Goal: Find specific page/section: Find specific page/section

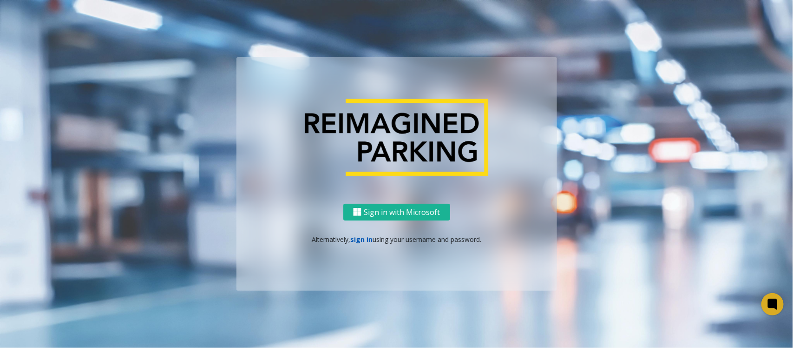
click at [359, 237] on link "sign in" at bounding box center [361, 239] width 22 height 9
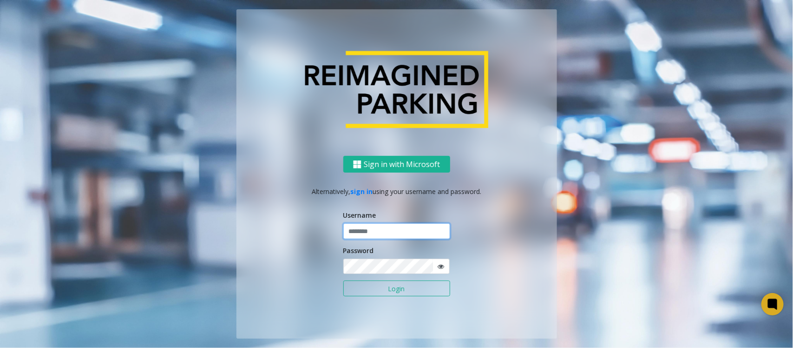
click at [366, 231] on input "text" at bounding box center [396, 231] width 107 height 16
click at [369, 235] on input "text" at bounding box center [396, 231] width 107 height 16
paste input "**********"
type input "**********"
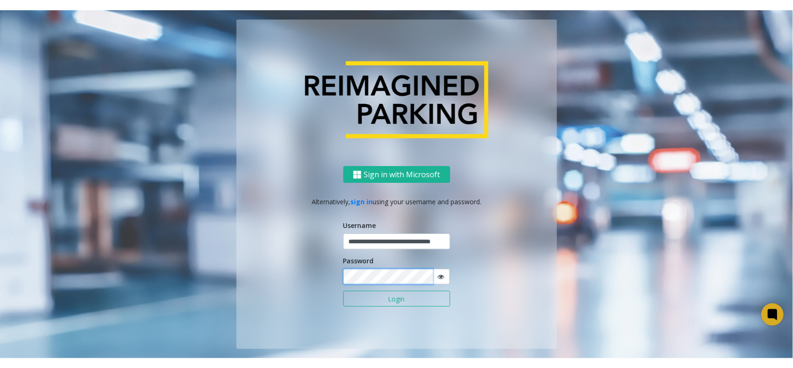
scroll to position [0, 0]
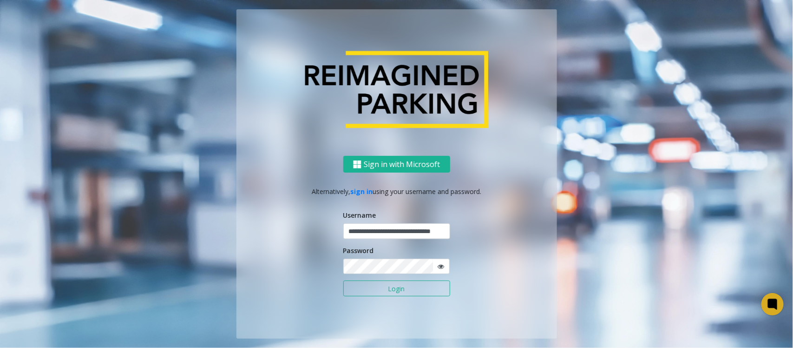
click at [380, 290] on button "Login" at bounding box center [396, 288] width 107 height 16
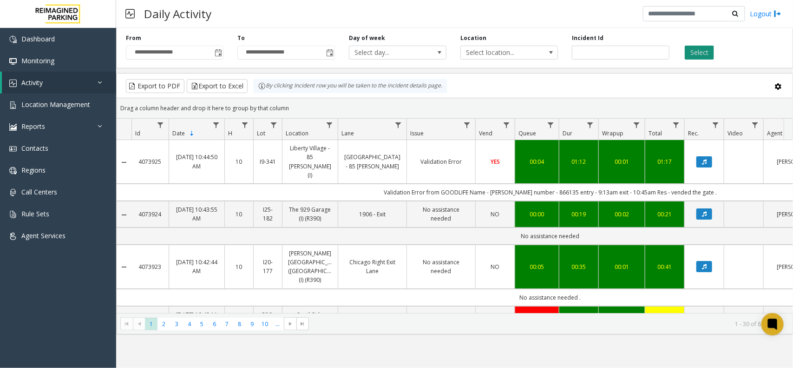
click at [686, 50] on button "Select" at bounding box center [699, 53] width 29 height 14
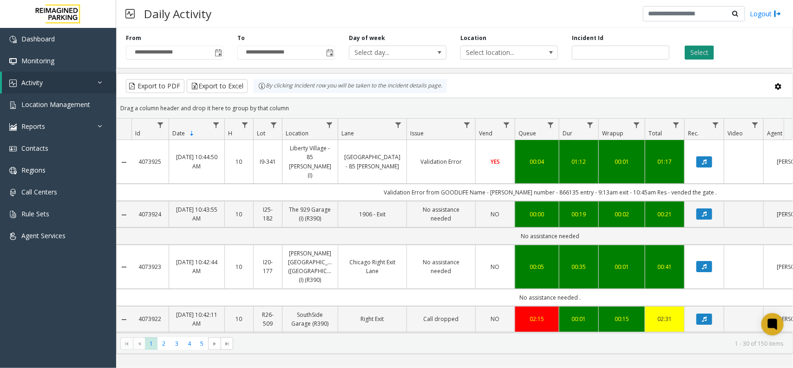
click at [694, 56] on button "Select" at bounding box center [699, 53] width 29 height 14
click at [219, 17] on div "Daily Activity Logout" at bounding box center [454, 14] width 677 height 28
click at [706, 54] on button "Select" at bounding box center [699, 53] width 29 height 14
click at [413, 21] on div "Daily Activity Logout" at bounding box center [454, 14] width 677 height 28
click at [54, 80] on link "Activity" at bounding box center [59, 83] width 114 height 22
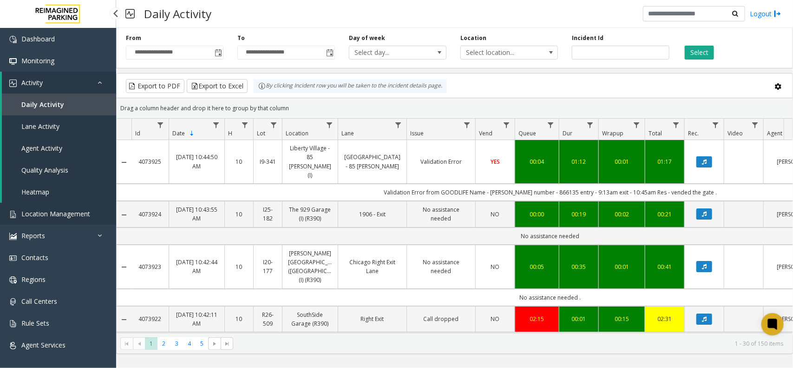
click at [47, 213] on span "Location Management" at bounding box center [55, 213] width 69 height 9
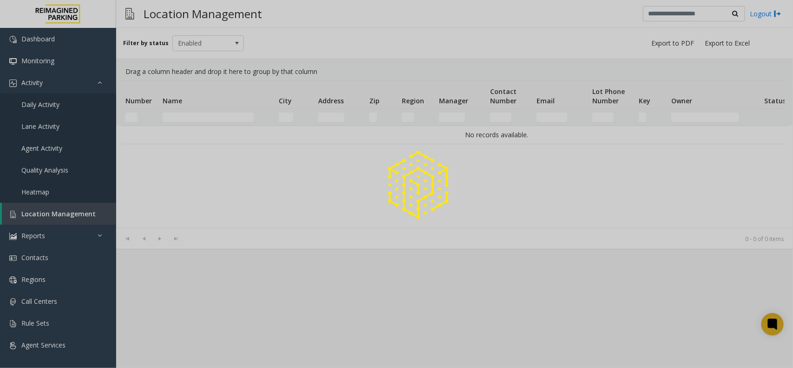
click at [204, 121] on div at bounding box center [396, 184] width 793 height 368
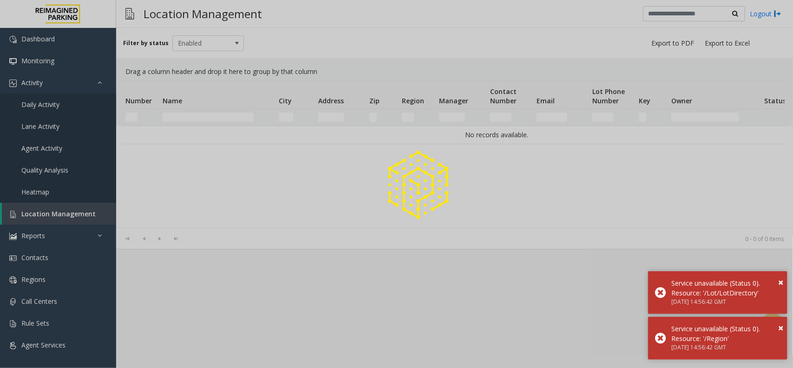
click at [201, 119] on div at bounding box center [396, 184] width 793 height 368
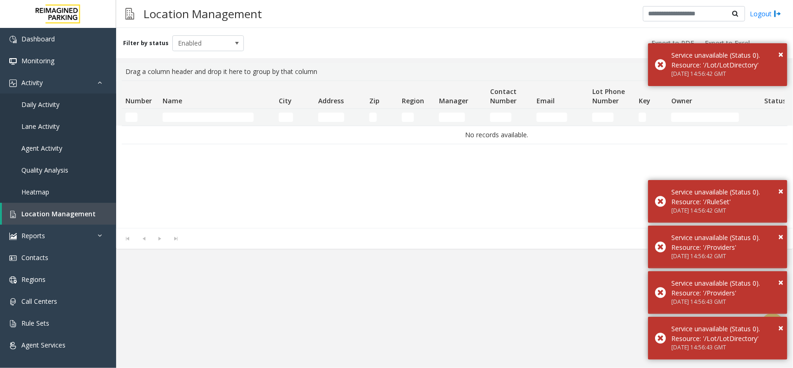
click at [218, 112] on td "Name Filter" at bounding box center [217, 117] width 116 height 17
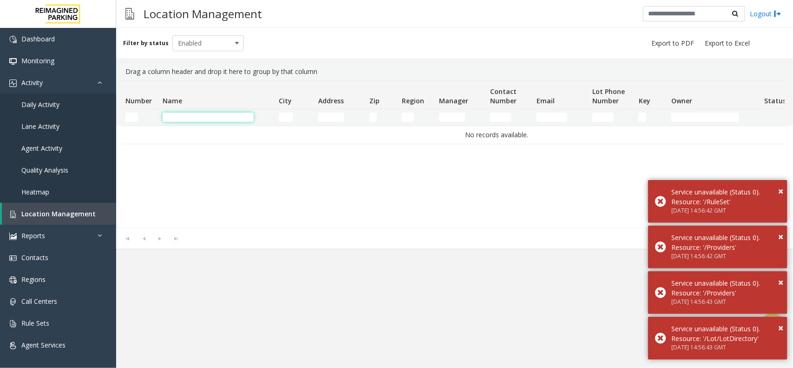
click at [217, 118] on input "Name Filter" at bounding box center [208, 116] width 91 height 9
click at [29, 215] on span "Location Management" at bounding box center [58, 213] width 74 height 9
click at [196, 121] on input "Name Filter" at bounding box center [208, 116] width 91 height 9
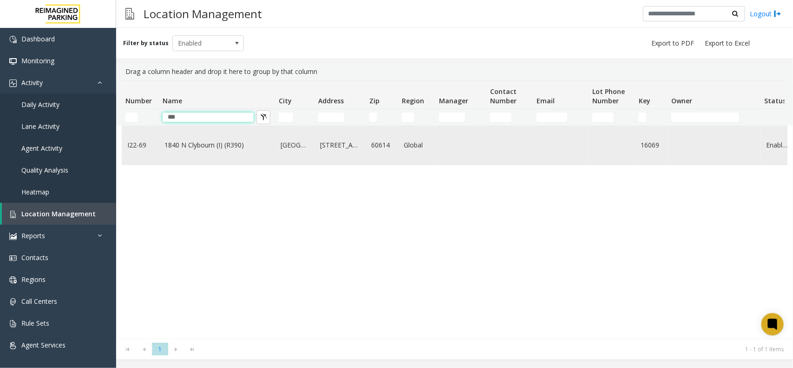
type input "***"
click at [202, 149] on link "1840 N Clybourn (I) (R390)" at bounding box center [217, 145] width 105 height 10
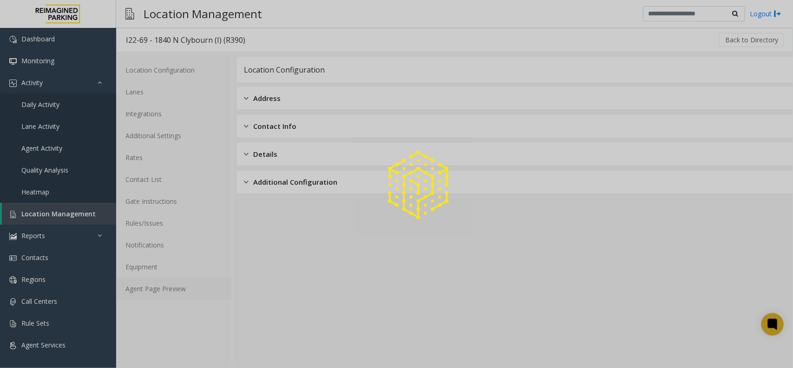
click at [161, 282] on link "Agent Page Preview" at bounding box center [174, 288] width 116 height 22
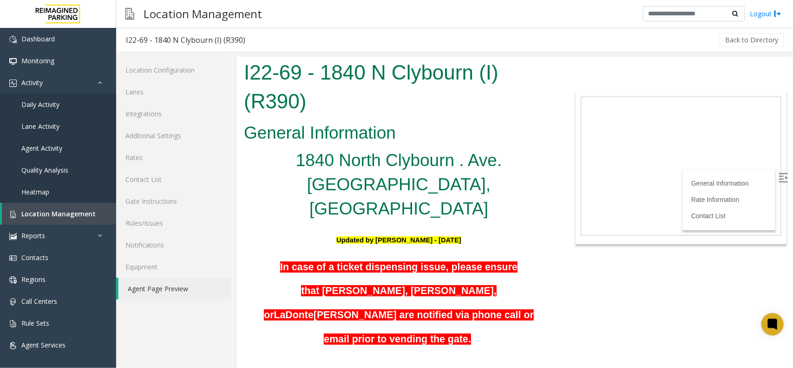
scroll to position [174, 0]
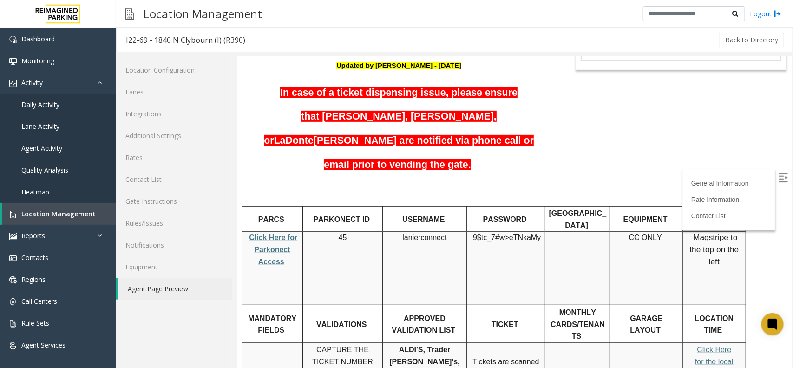
click at [270, 233] on link "Click Here for Parkonect Access" at bounding box center [273, 249] width 48 height 32
click at [494, 233] on span "9$tc_7#w>" at bounding box center [491, 237] width 36 height 8
copy p "9$tc_7#w> eTNkaMy"
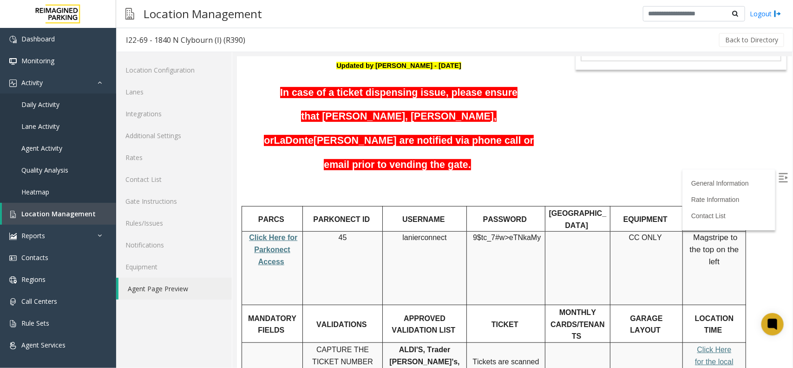
click at [415, 231] on p "lanierconnect" at bounding box center [424, 237] width 77 height 12
copy p "lanierconnect"
click at [433, 231] on td "lanierconnect" at bounding box center [424, 267] width 84 height 73
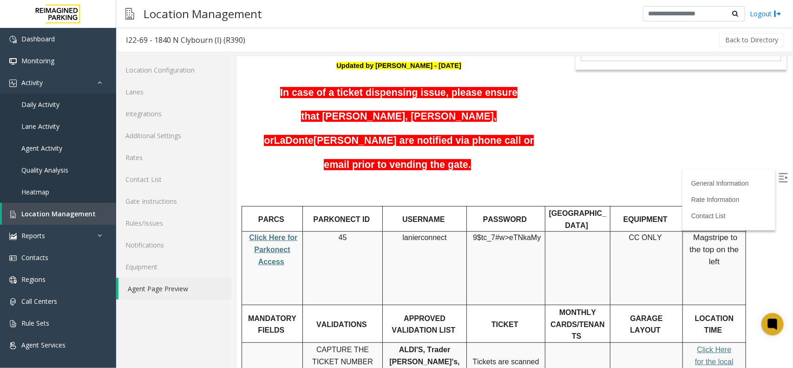
click at [419, 233] on span "lanierconnect" at bounding box center [424, 237] width 44 height 8
copy p "lanierconnect"
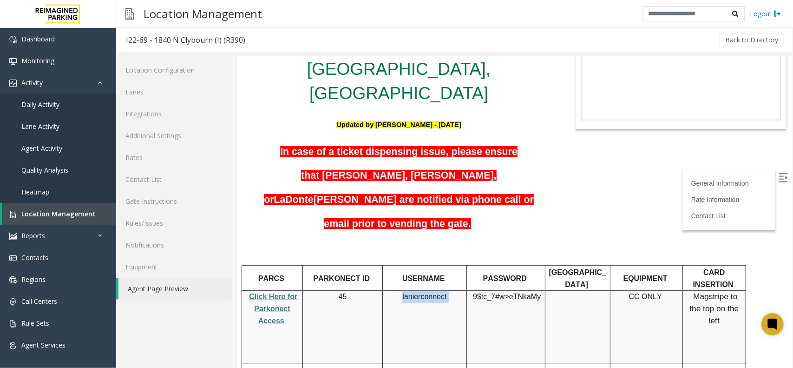
scroll to position [116, 0]
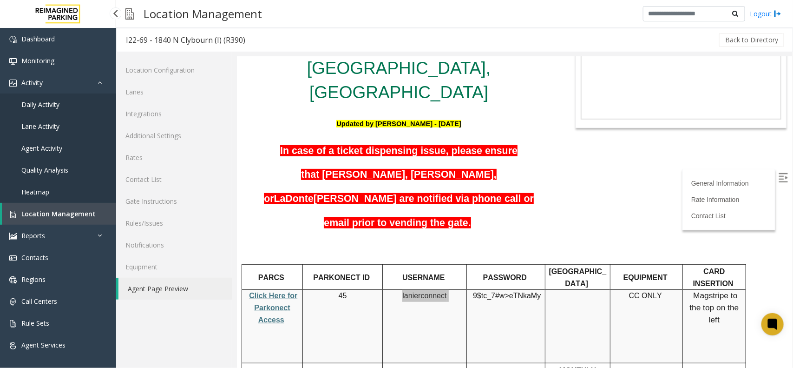
click at [38, 100] on span "Daily Activity" at bounding box center [40, 104] width 38 height 9
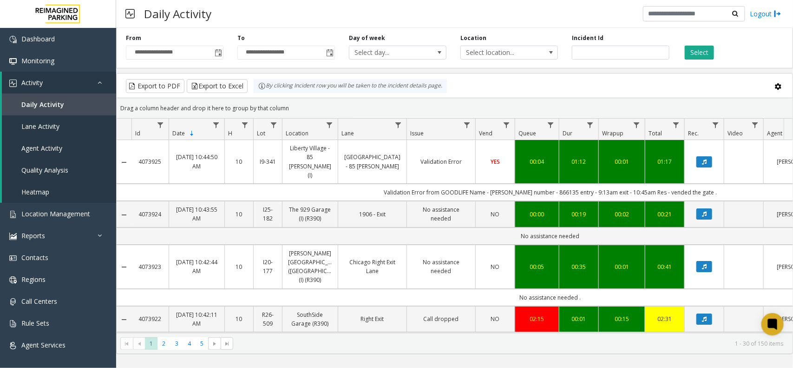
click at [684, 49] on div "Select" at bounding box center [733, 47] width 112 height 26
click at [691, 46] on button "Select" at bounding box center [699, 53] width 29 height 14
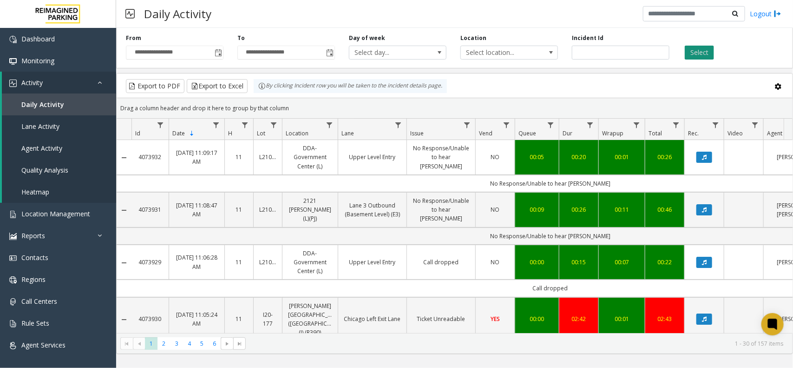
click at [693, 55] on button "Select" at bounding box center [699, 53] width 29 height 14
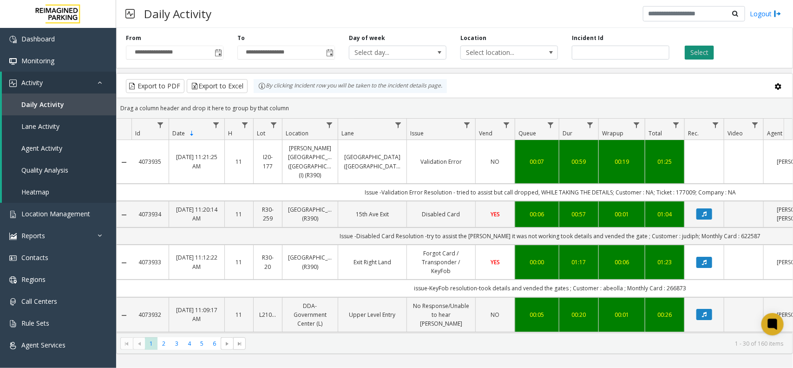
click at [689, 54] on button "Select" at bounding box center [699, 53] width 29 height 14
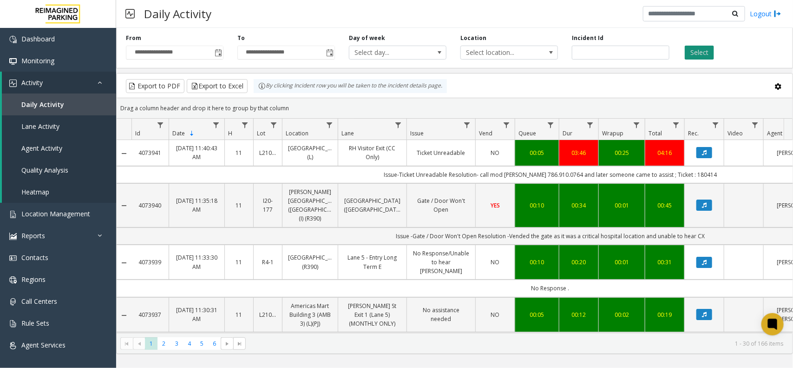
click at [691, 50] on button "Select" at bounding box center [699, 53] width 29 height 14
